Goal: Task Accomplishment & Management: Manage account settings

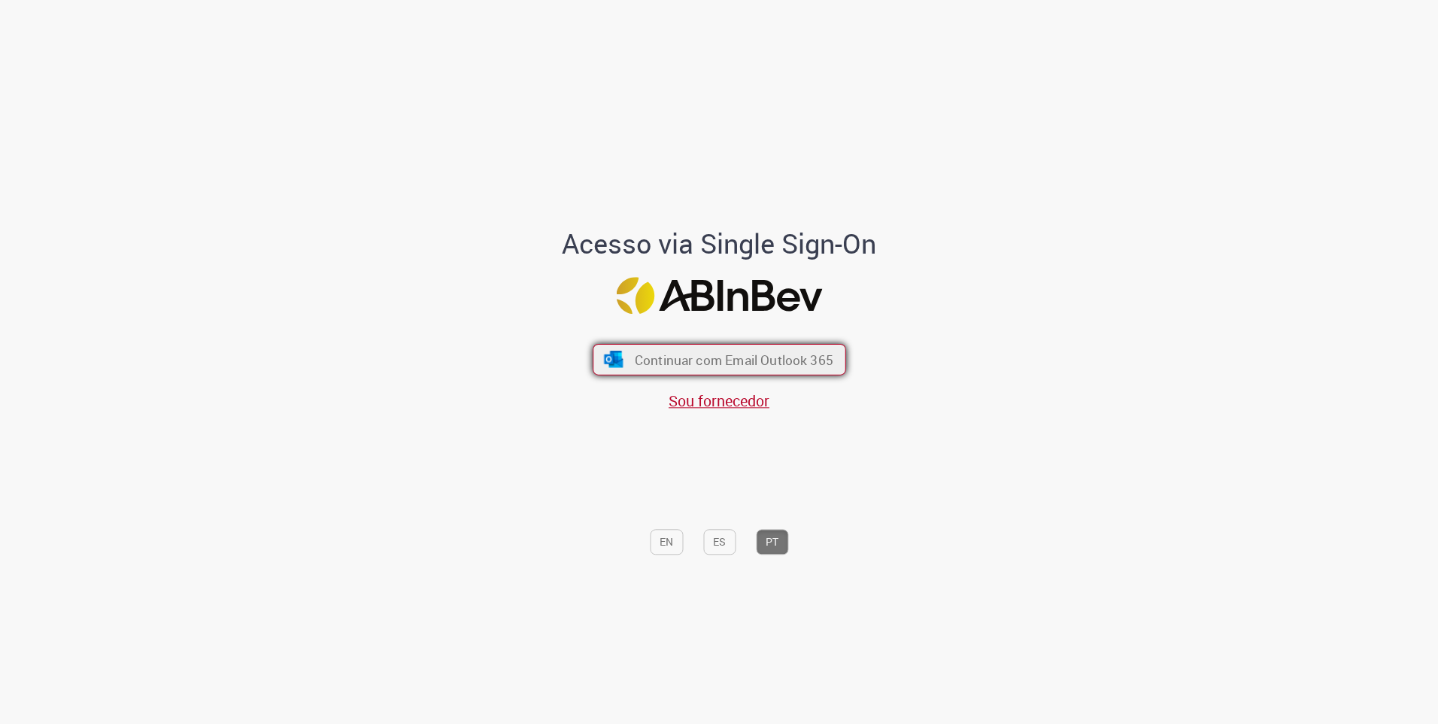
click at [691, 361] on span "Continuar com Email Outlook 365" at bounding box center [733, 359] width 199 height 17
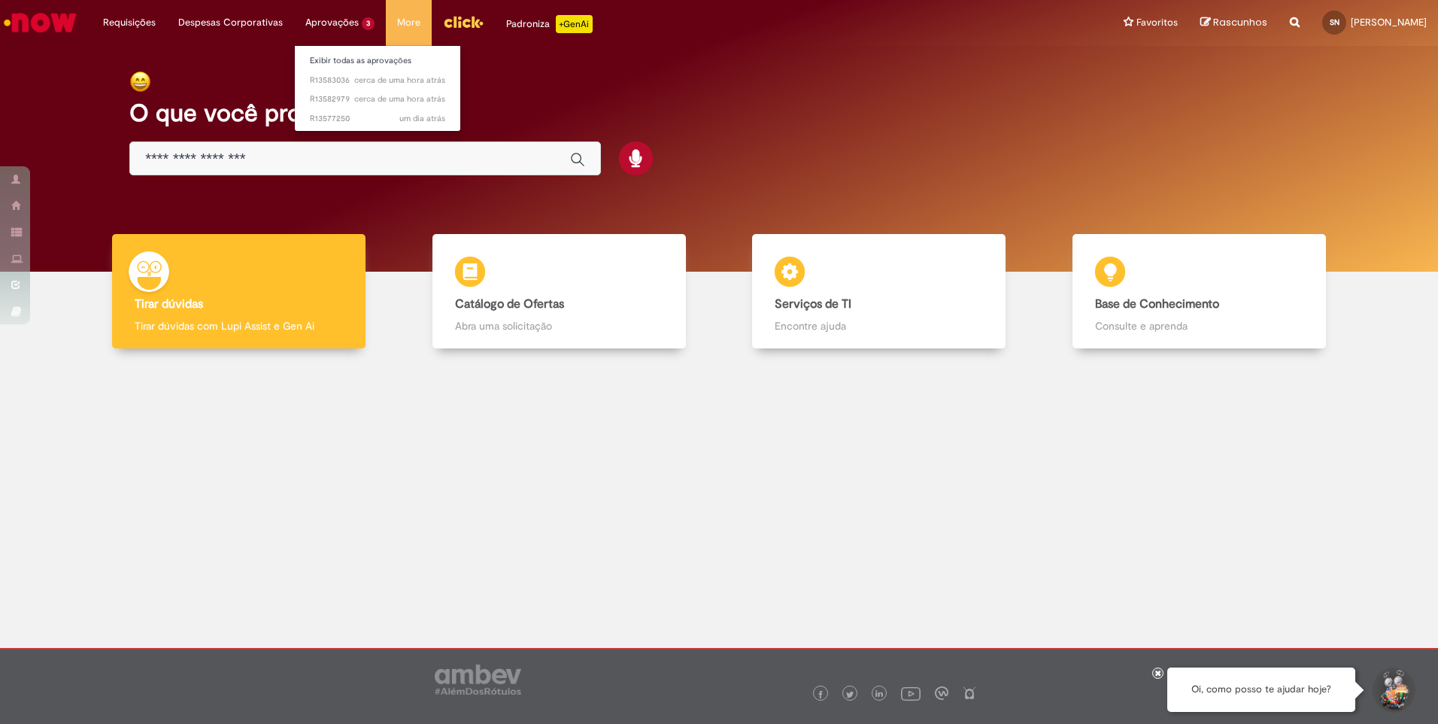
click at [332, 23] on li "Aprovações 3 Exibir todas as aprovações cerca de uma hora atrás cerca de uma ho…" at bounding box center [340, 22] width 92 height 45
click at [322, 79] on span "cerca de uma hora atrás cerca de uma hora atrás R13583036" at bounding box center [377, 80] width 135 height 12
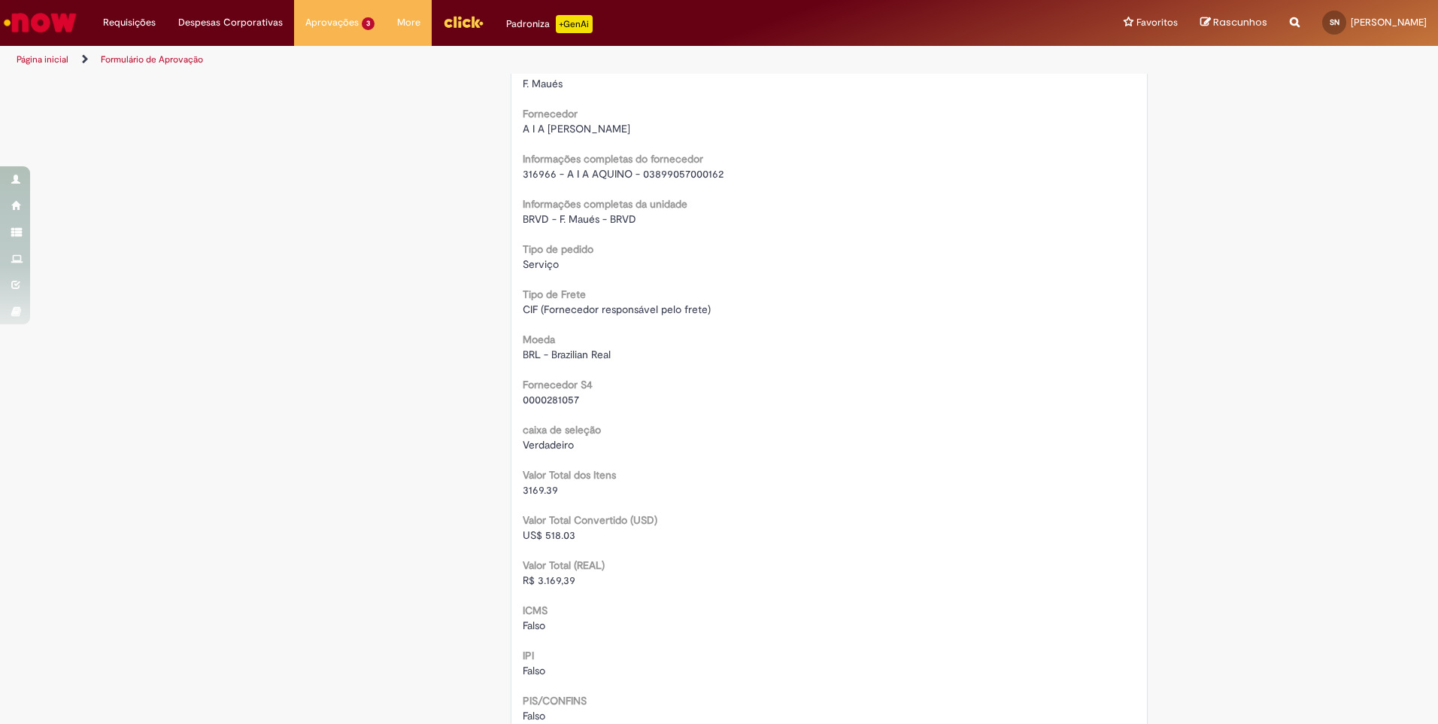
scroll to position [1580, 0]
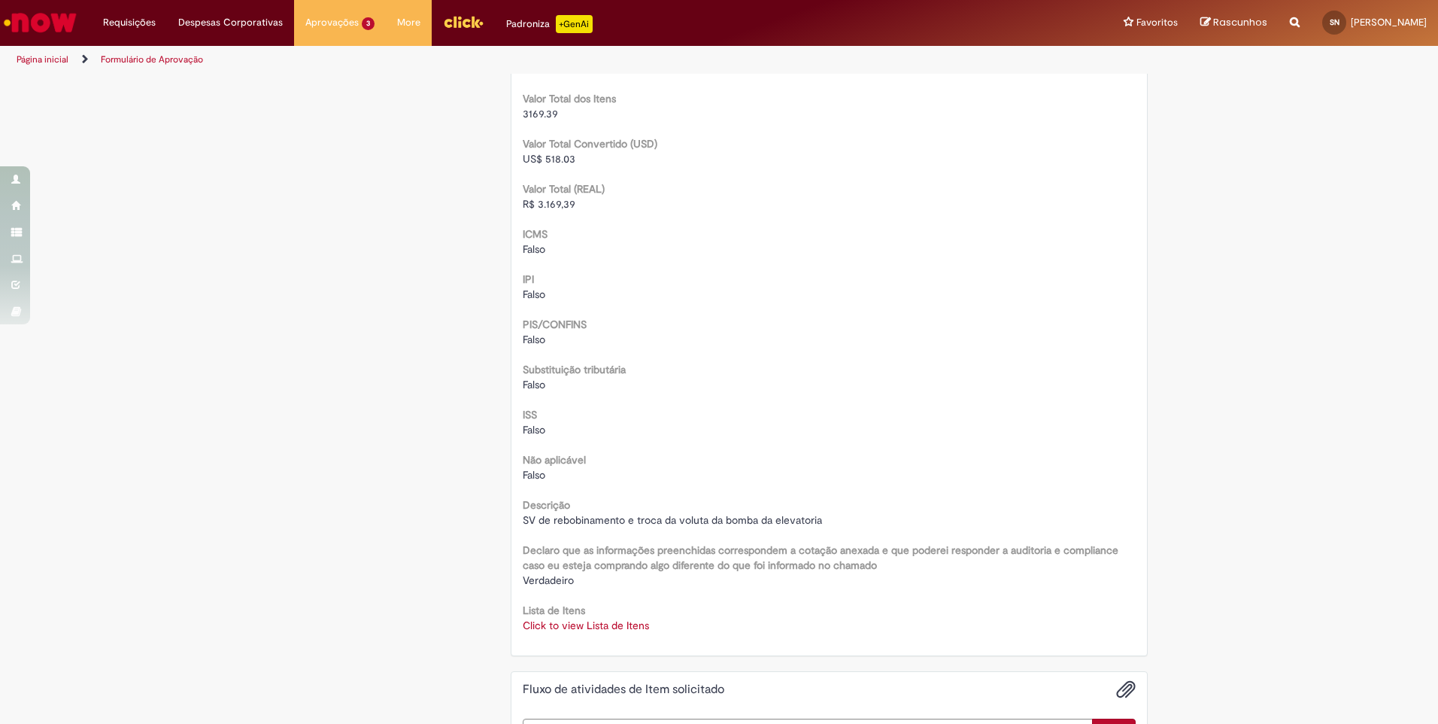
click at [613, 622] on link "Click to view Lista de Itens" at bounding box center [586, 625] width 126 height 14
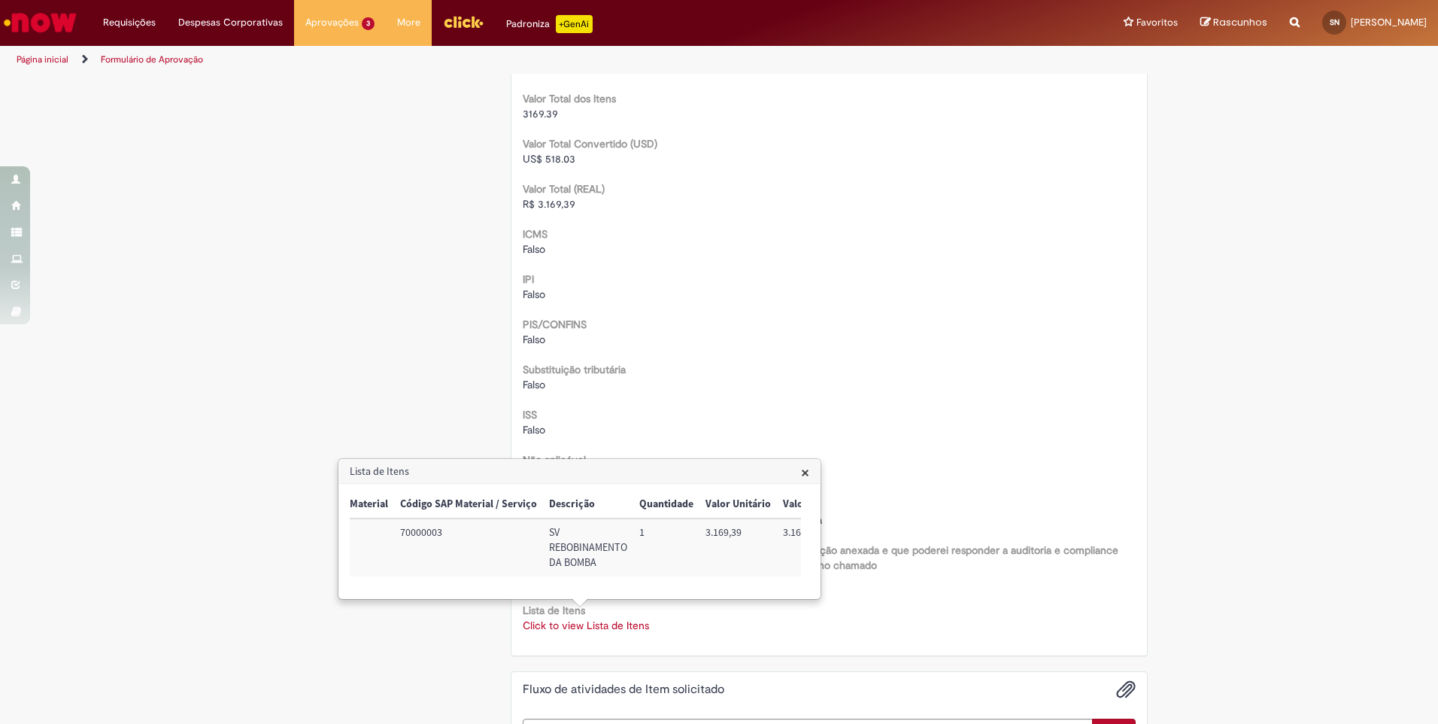
scroll to position [0, 150]
click at [783, 338] on div "Falso" at bounding box center [830, 339] width 614 height 15
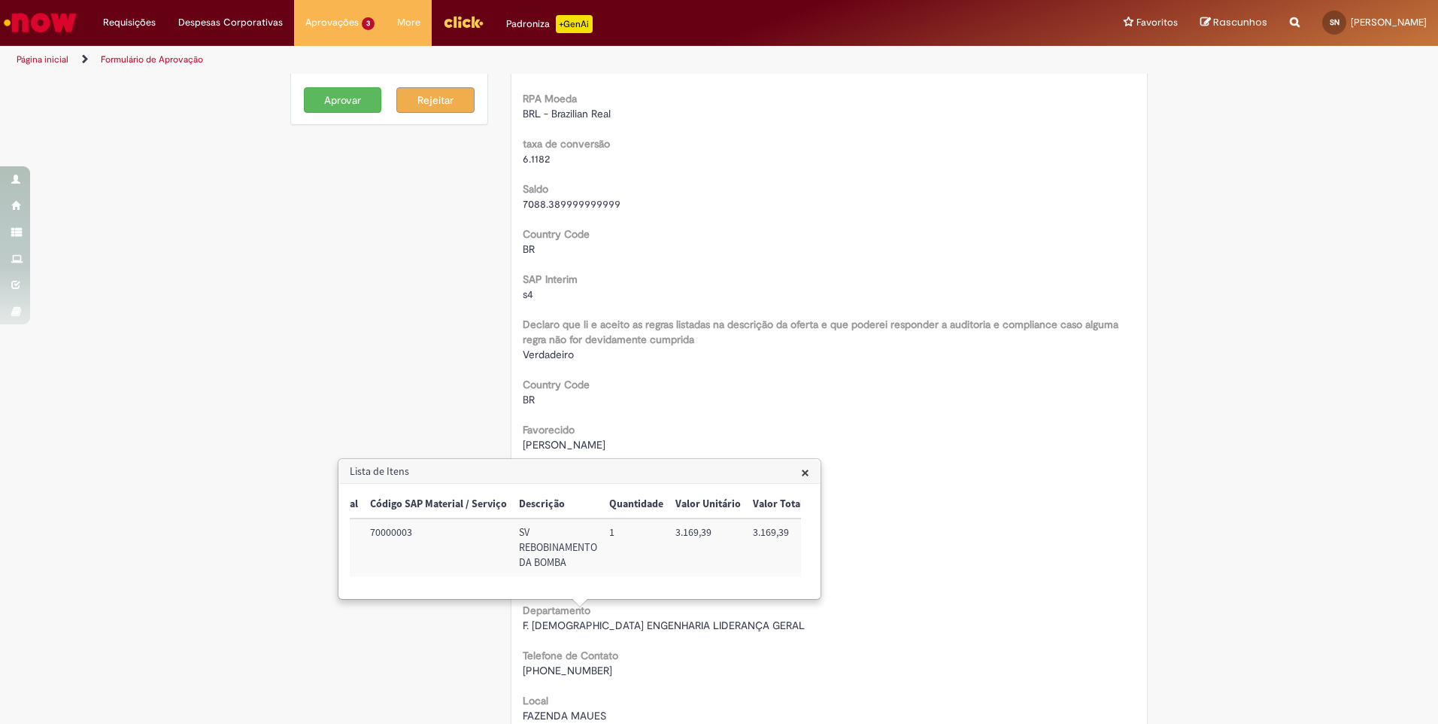
scroll to position [0, 0]
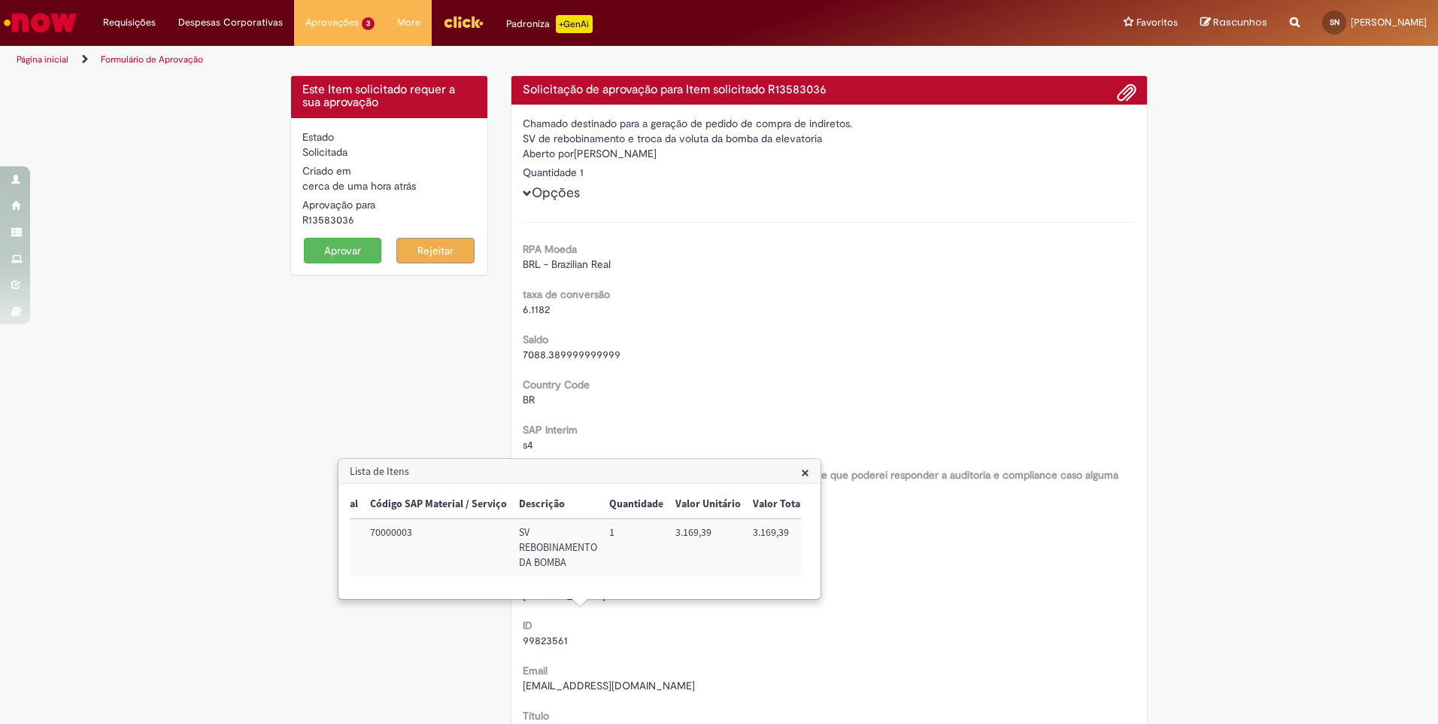
click at [809, 474] on span "×" at bounding box center [805, 472] width 8 height 20
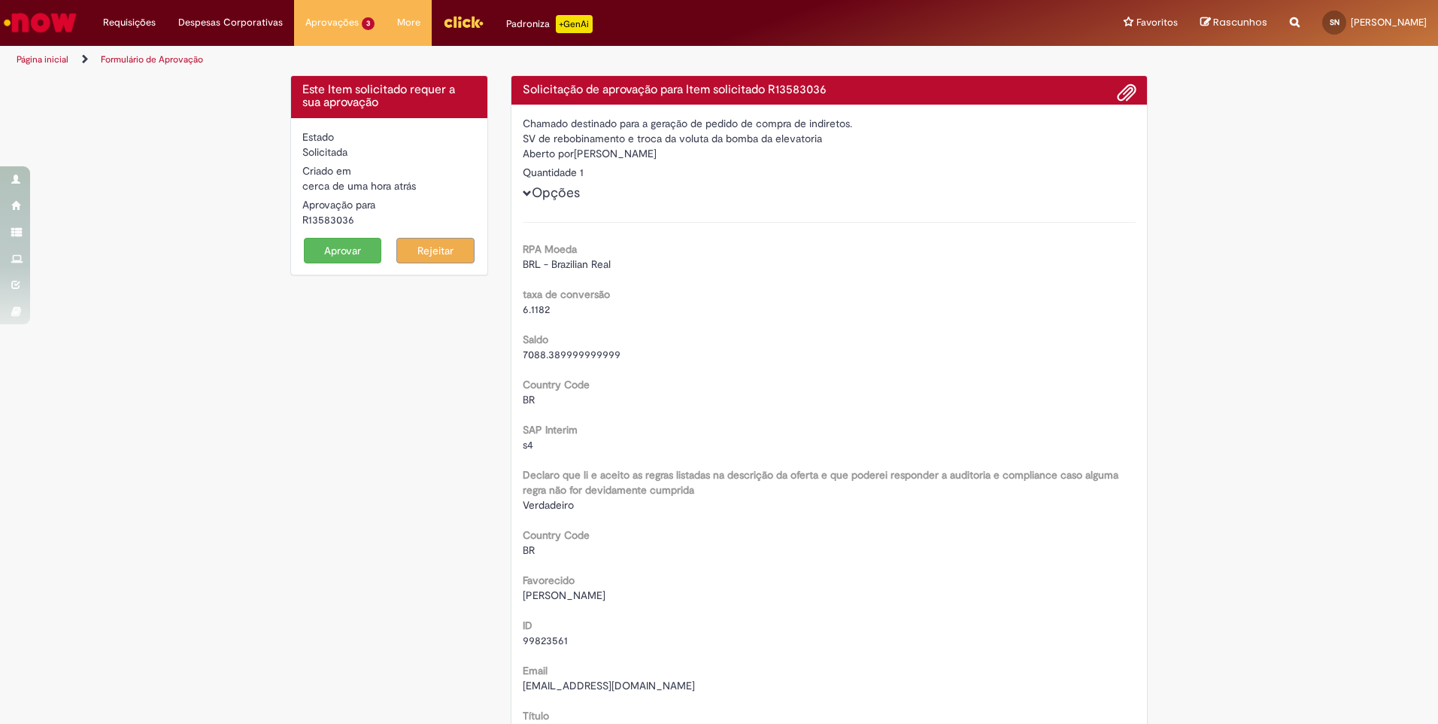
click at [340, 244] on button "Aprovar" at bounding box center [343, 251] width 78 height 26
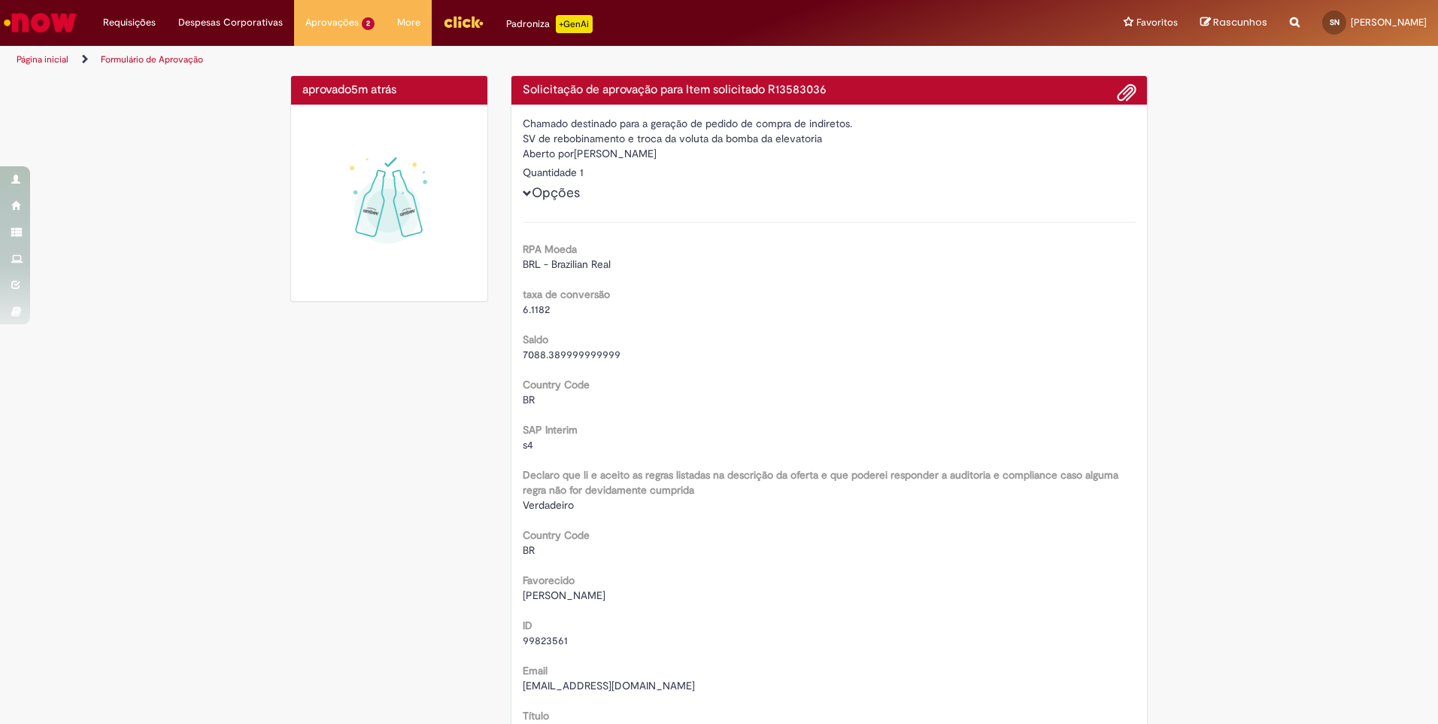
click at [344, 80] on span "2h atrás 2 horas atrás R13582979" at bounding box center [377, 80] width 135 height 12
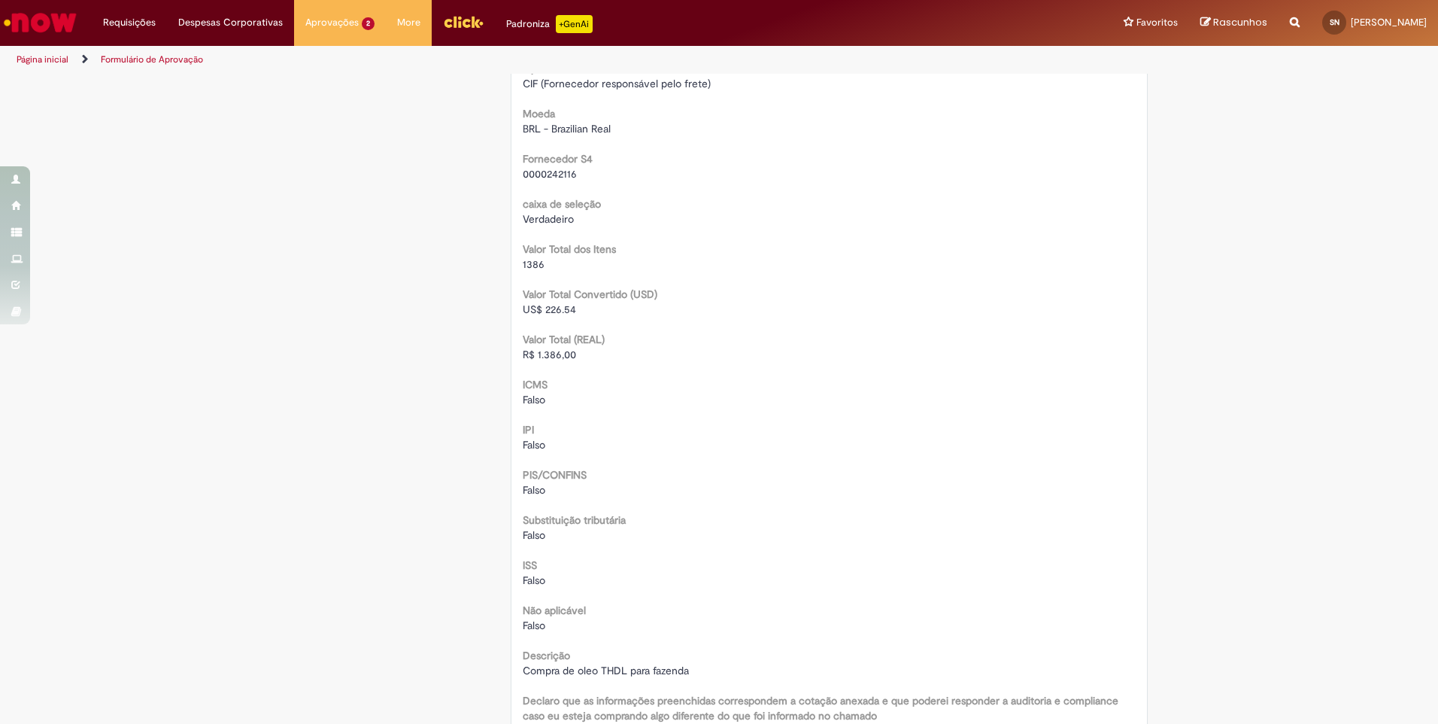
scroll to position [1880, 0]
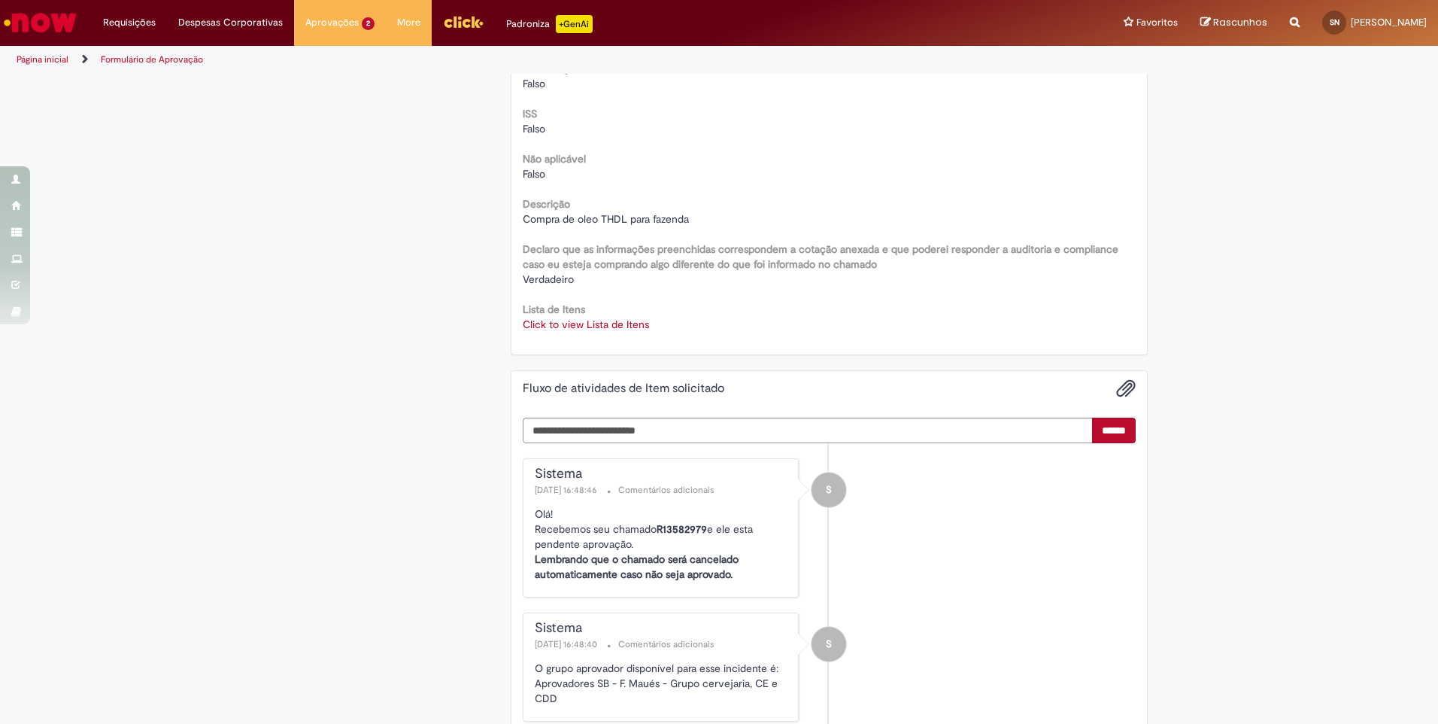
click at [578, 321] on link "Click to view Lista de Itens" at bounding box center [586, 324] width 126 height 14
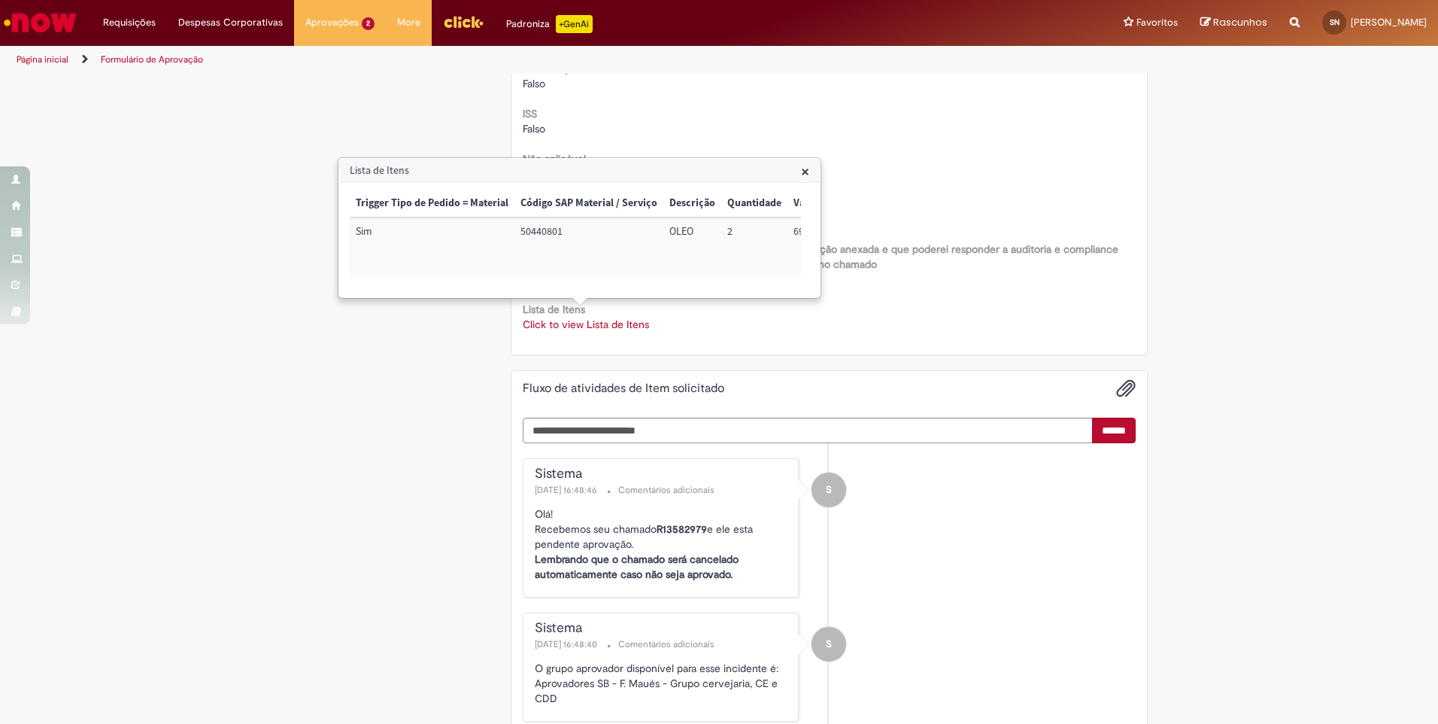
click at [807, 173] on span "×" at bounding box center [805, 171] width 8 height 20
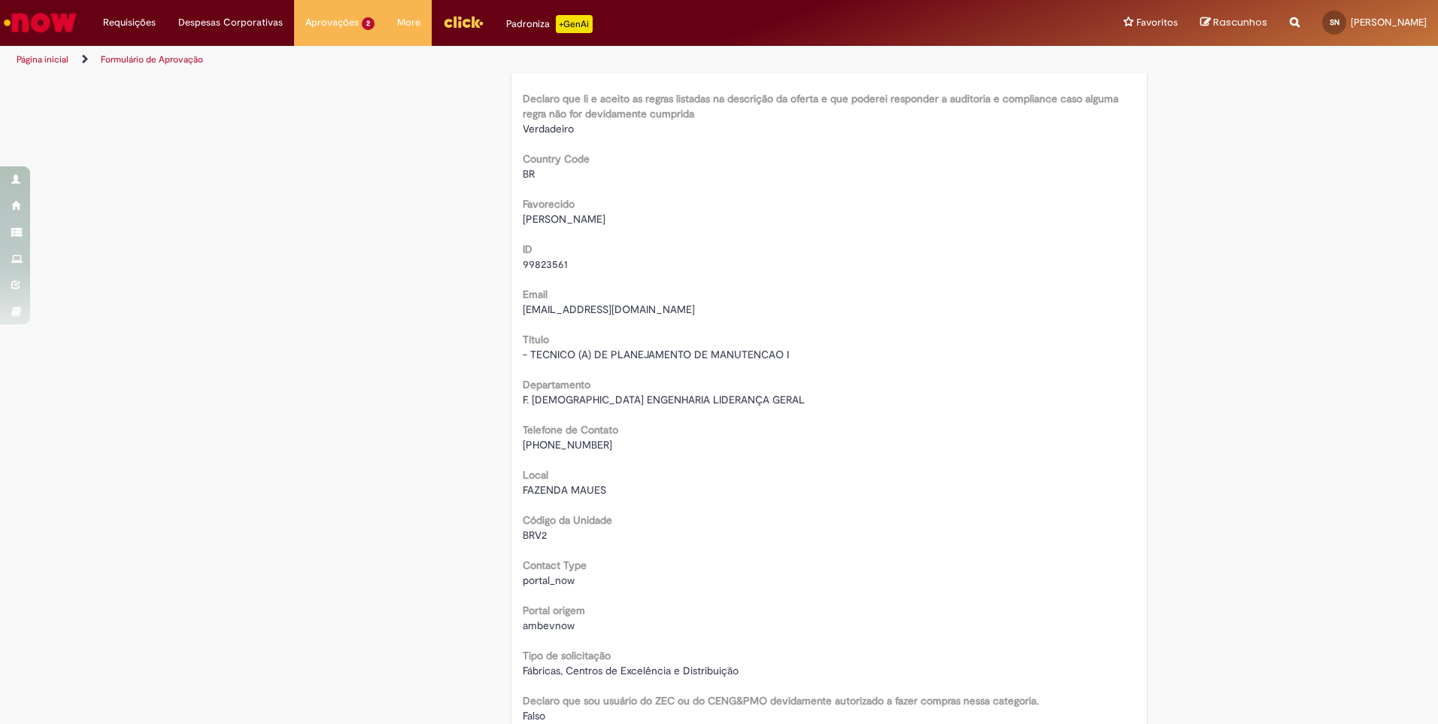
scroll to position [0, 0]
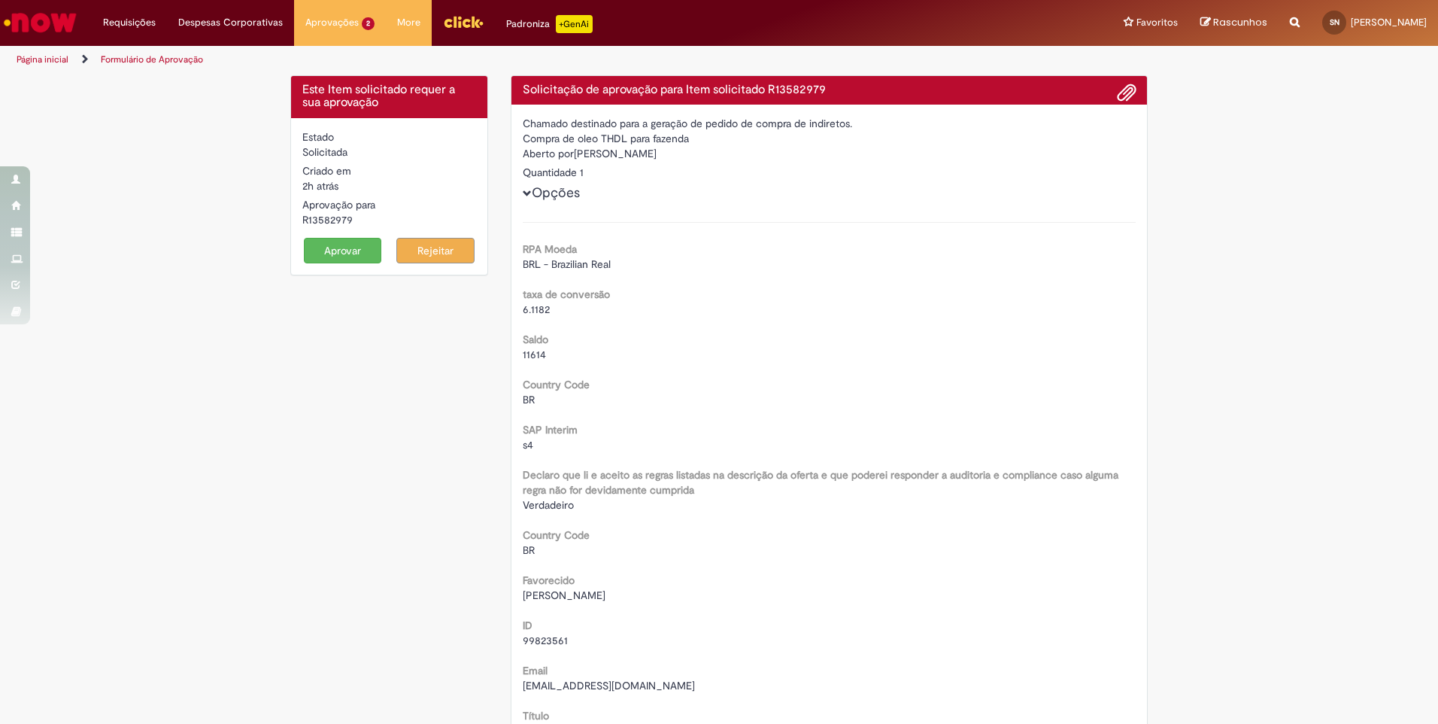
click at [328, 248] on button "Aprovar" at bounding box center [343, 251] width 78 height 26
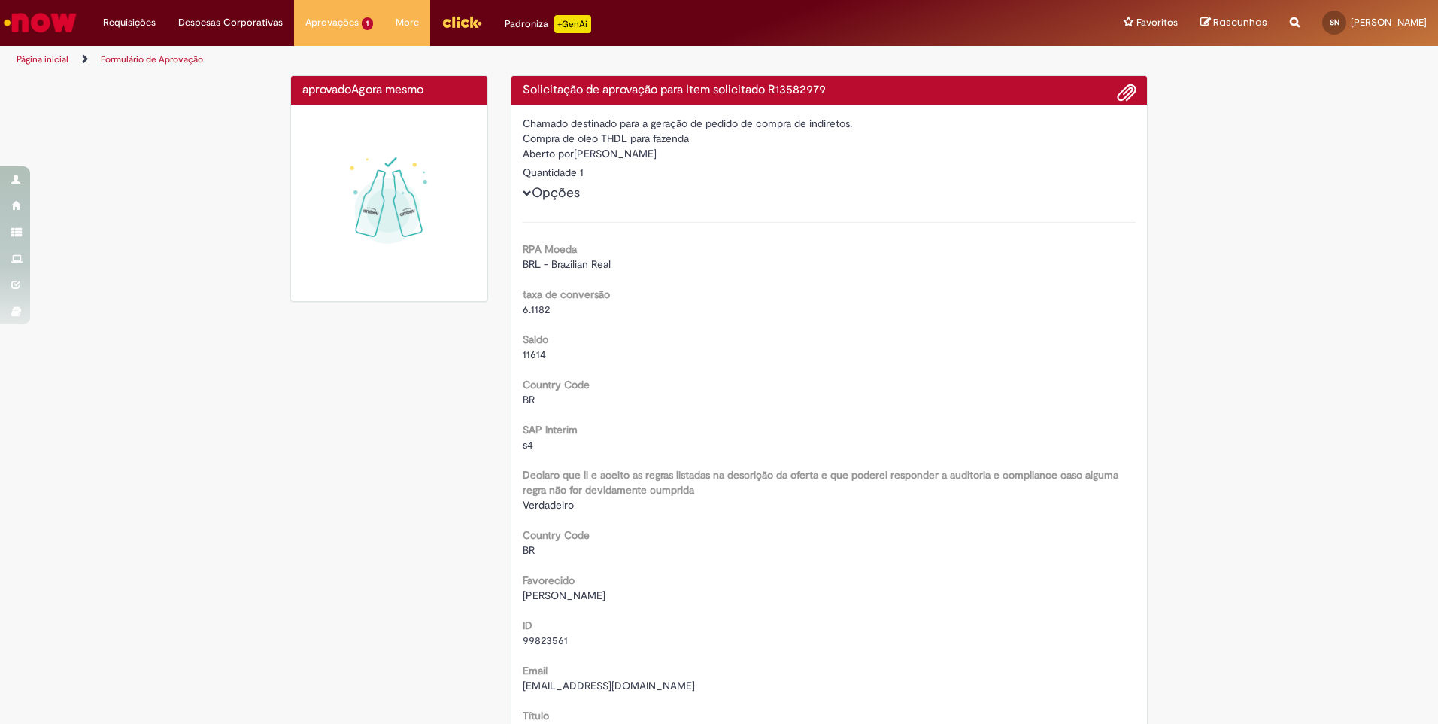
click at [333, 83] on h4 "aprovado Agora mesmo Agora mesmo" at bounding box center [389, 90] width 174 height 14
click at [324, 77] on span "um dia atrás um dia atrás R13577250" at bounding box center [377, 80] width 135 height 12
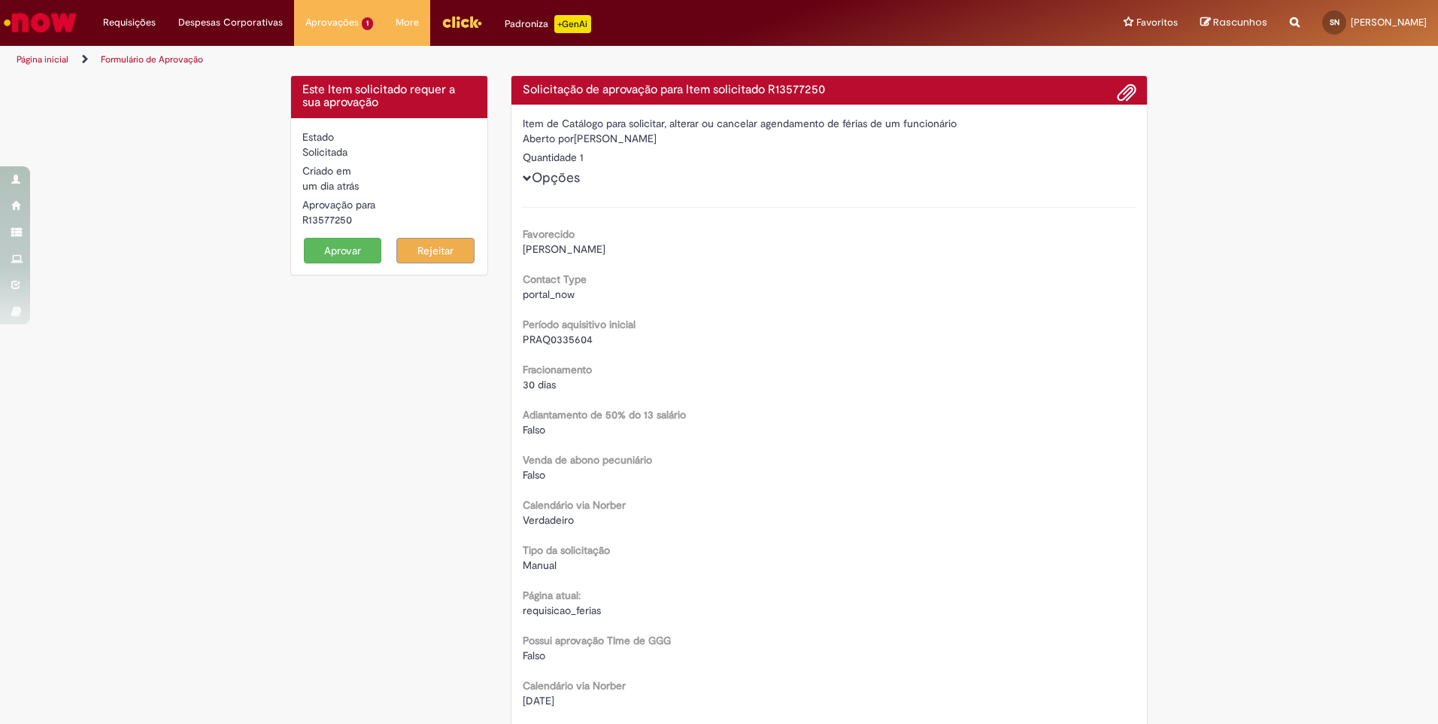
scroll to position [341, 0]
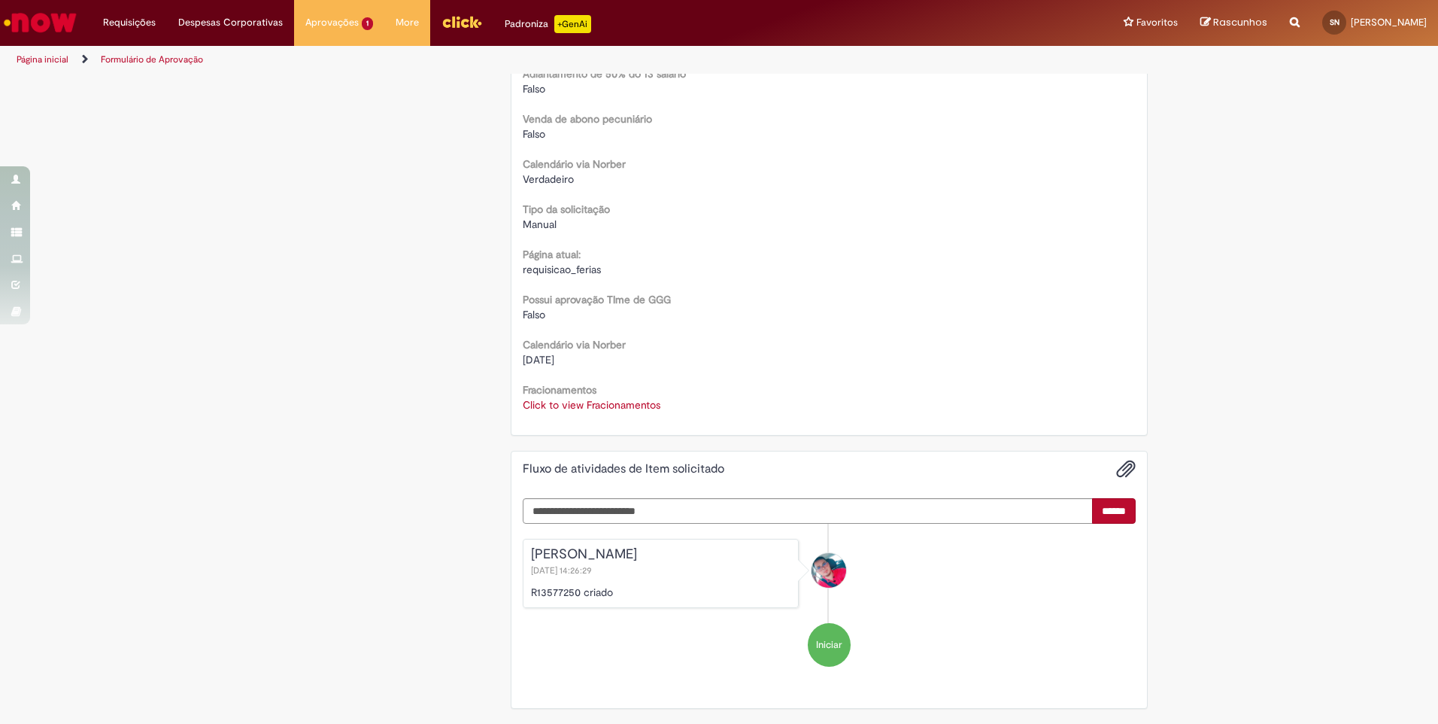
click at [587, 406] on link "Click to view Fracionamentos" at bounding box center [592, 405] width 138 height 14
click at [622, 289] on span "×" at bounding box center [618, 293] width 8 height 20
click at [550, 400] on link "Click to view Fracionamentos" at bounding box center [592, 405] width 138 height 14
click at [483, 361] on div "Este Item solicitado requer a sua aprovação Estado Solicitada Criado em um dia …" at bounding box center [719, 228] width 880 height 989
click at [622, 290] on span "×" at bounding box center [618, 293] width 8 height 20
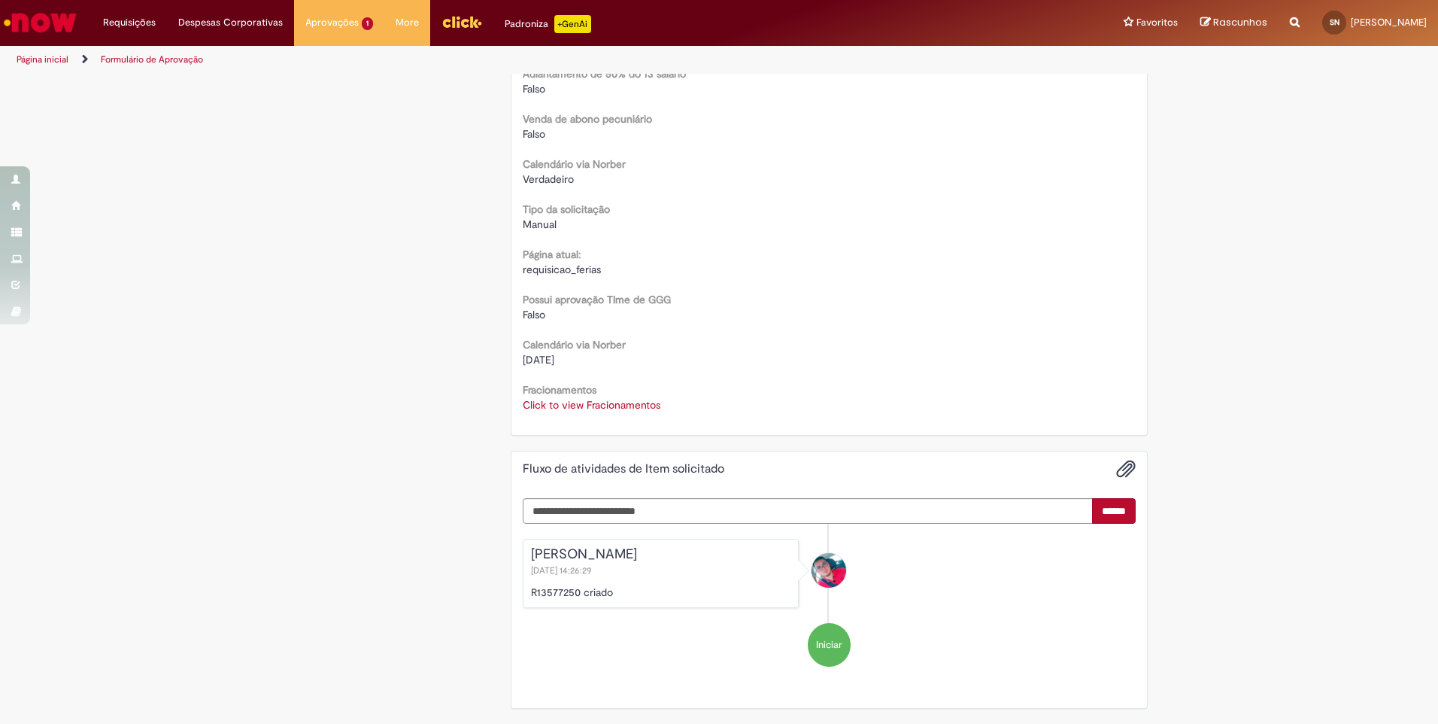
scroll to position [0, 0]
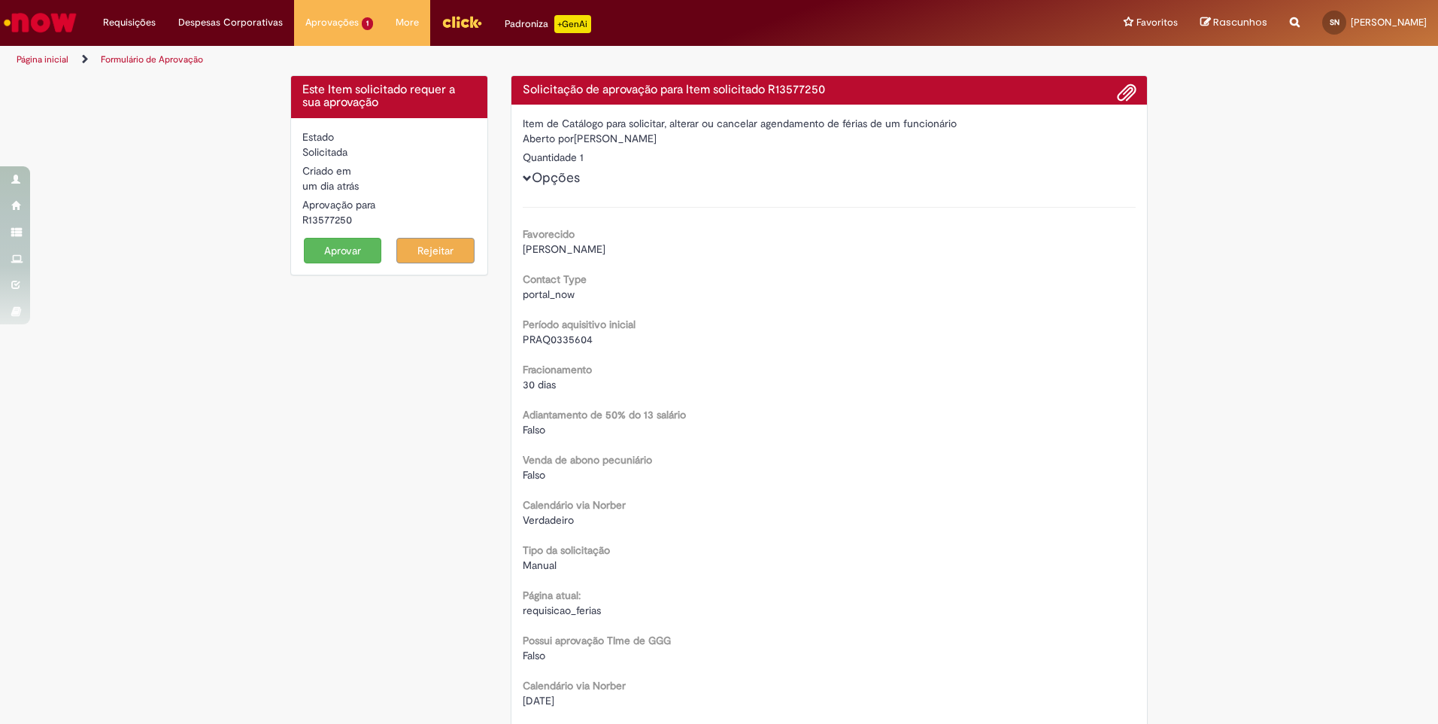
click at [335, 249] on button "Aprovar" at bounding box center [343, 251] width 78 height 26
